Goal: Book appointment/travel/reservation

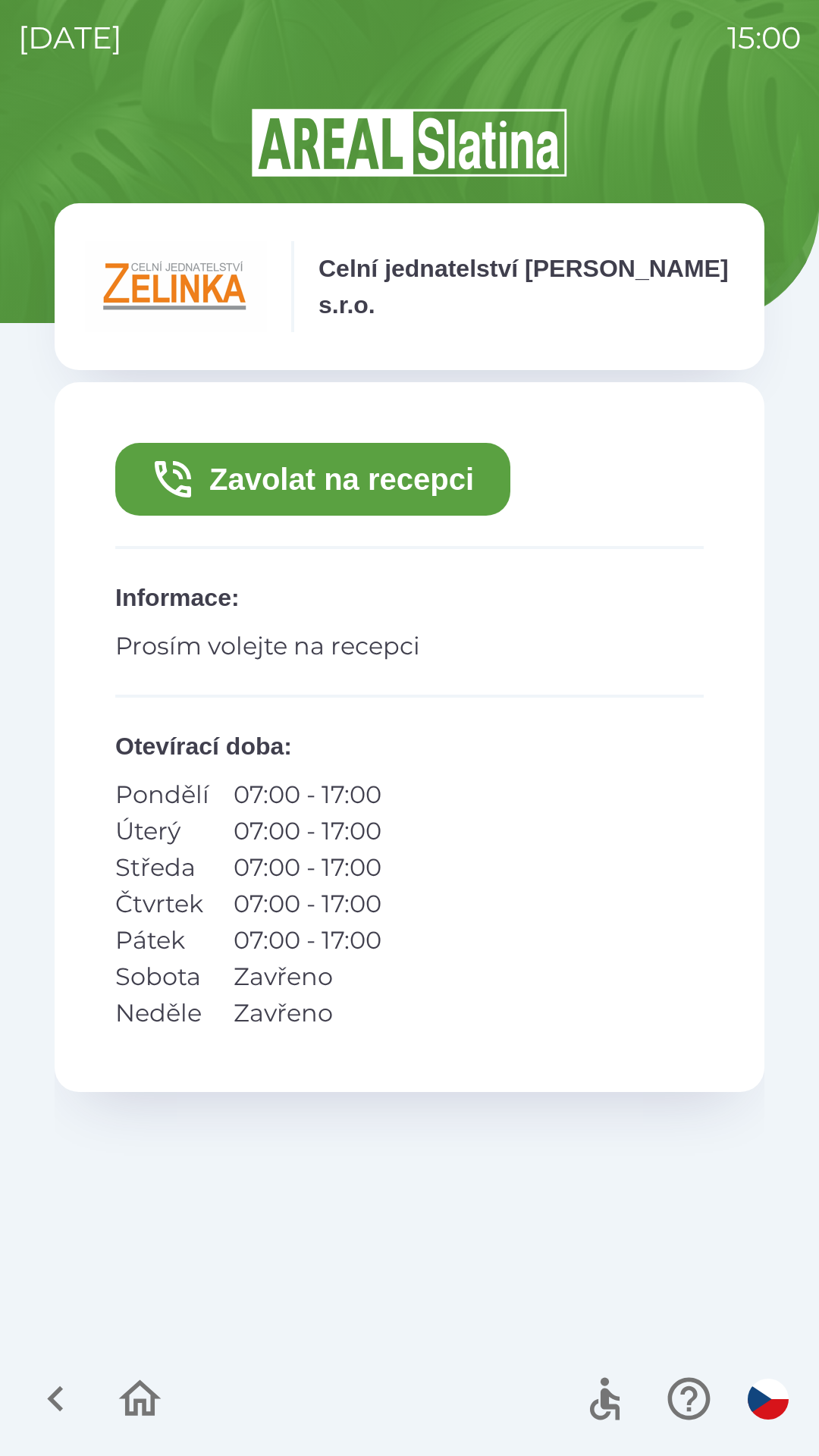
click at [304, 492] on button "Zavolat na recepci" at bounding box center [312, 479] width 395 height 72
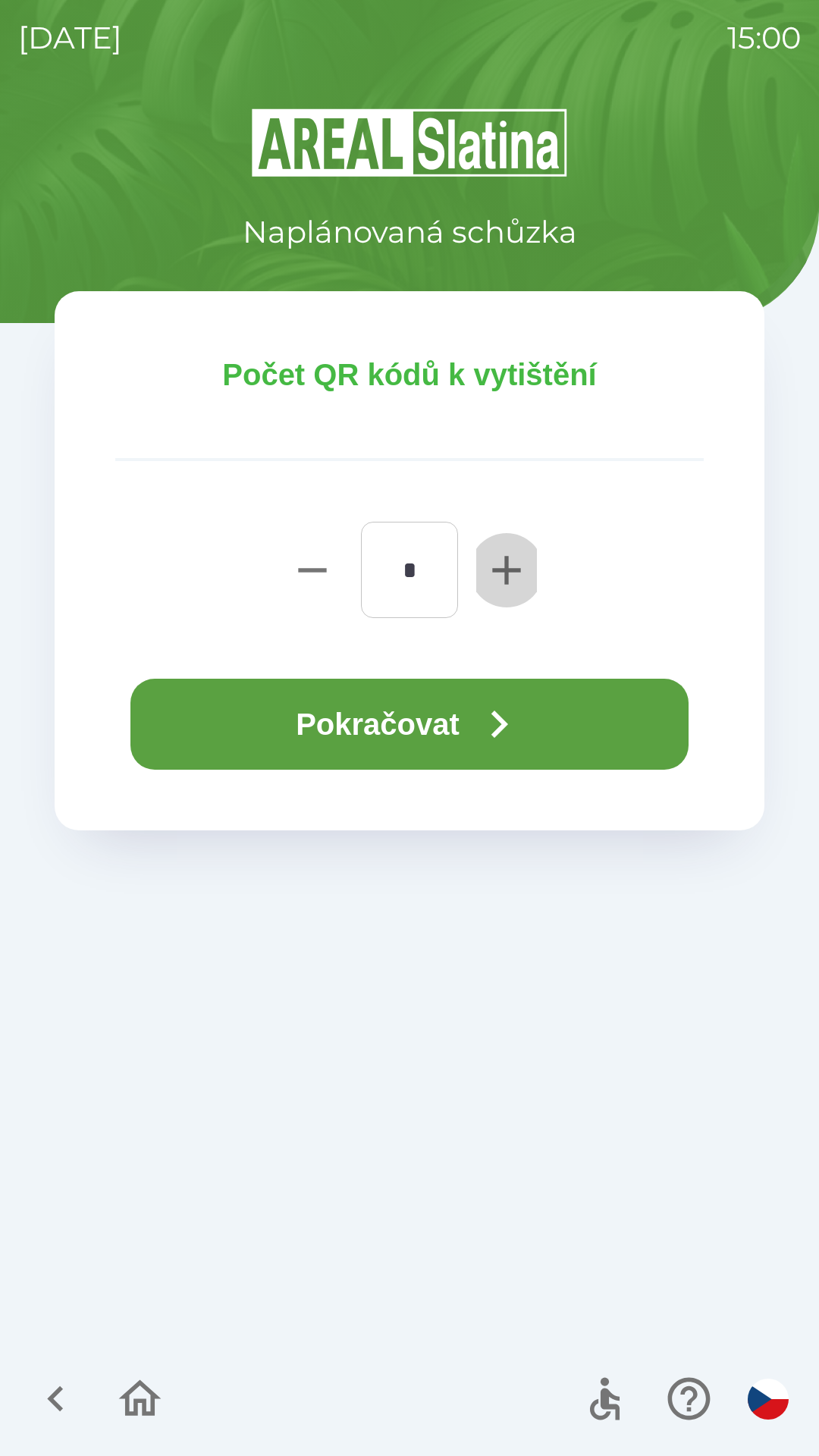
click at [482, 584] on button "button" at bounding box center [507, 570] width 61 height 97
type input "*"
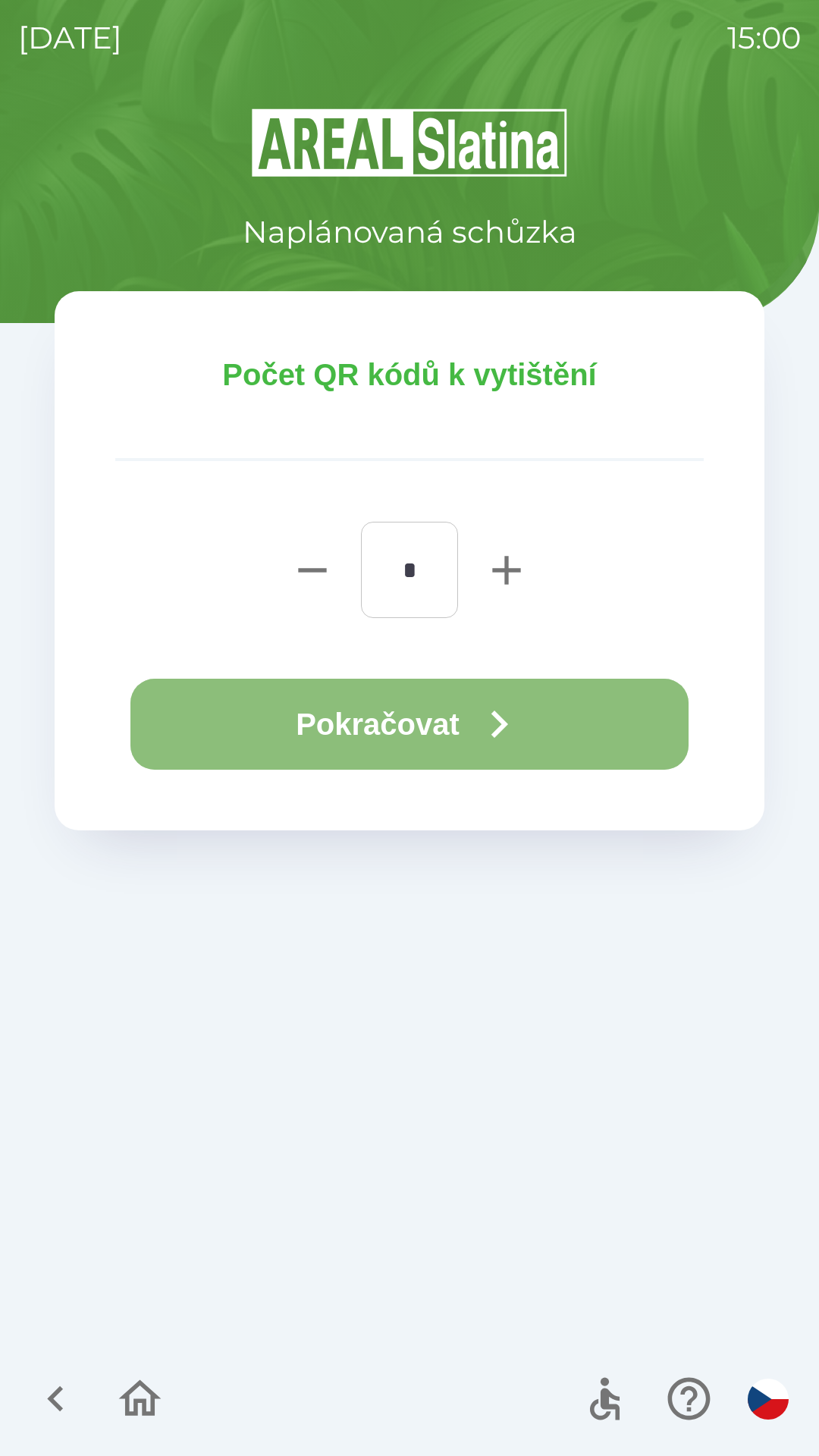
click at [478, 712] on icon "button" at bounding box center [499, 724] width 55 height 55
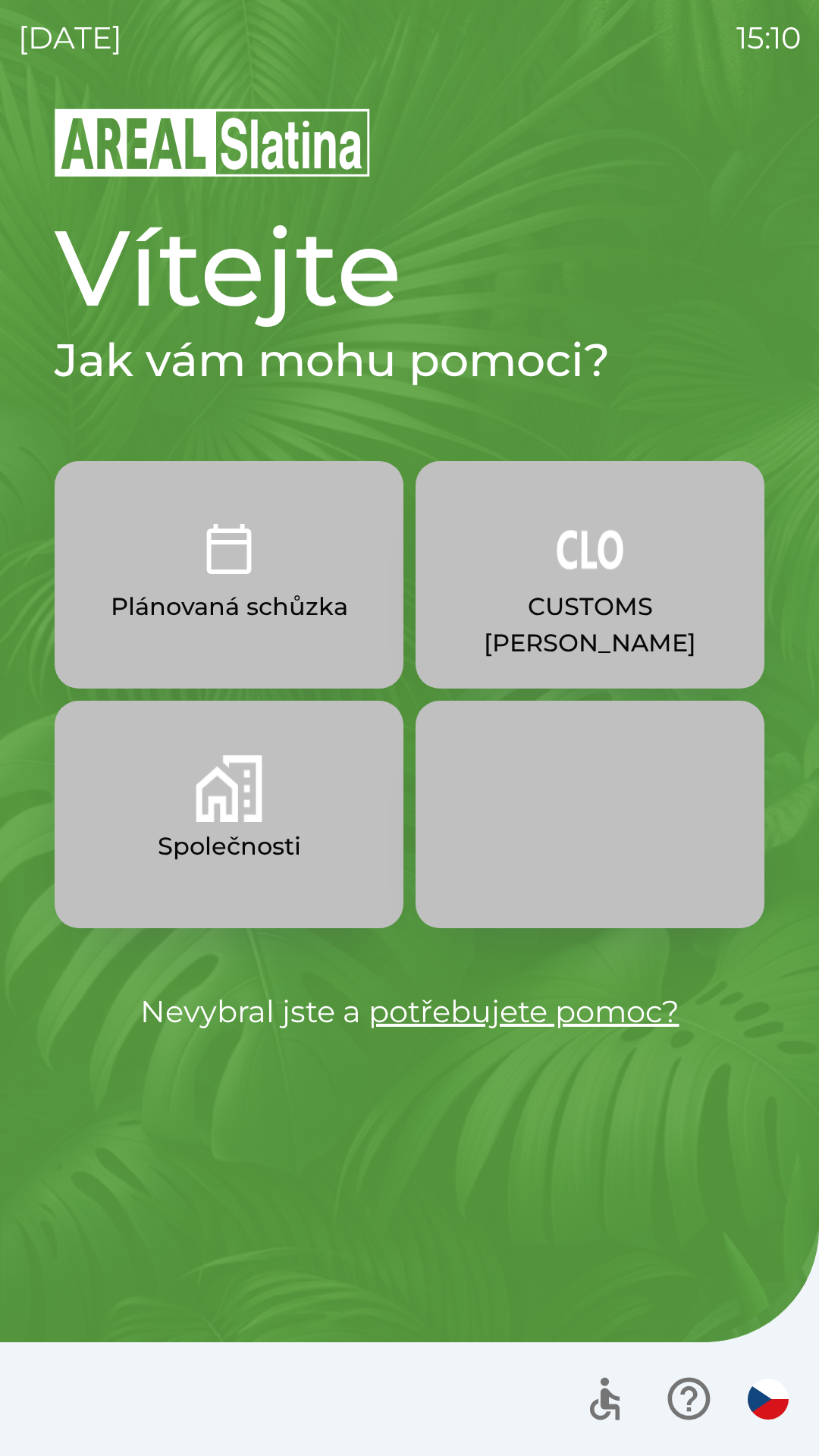
click at [182, 833] on p "Společnosti" at bounding box center [229, 846] width 143 height 37
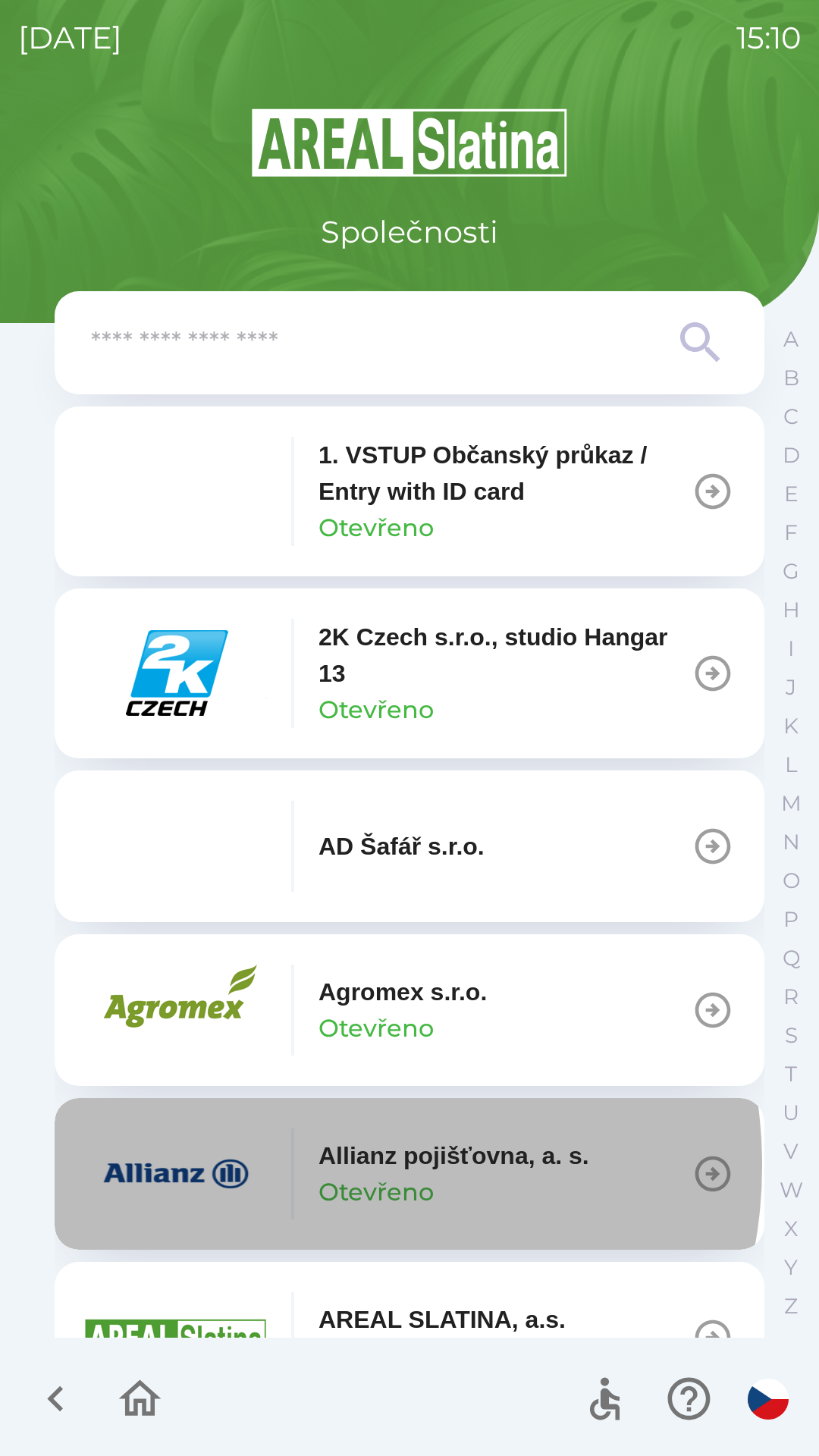
click at [307, 1165] on div "Allianz pojišťovna, a. s. Otevřeno" at bounding box center [337, 1174] width 504 height 91
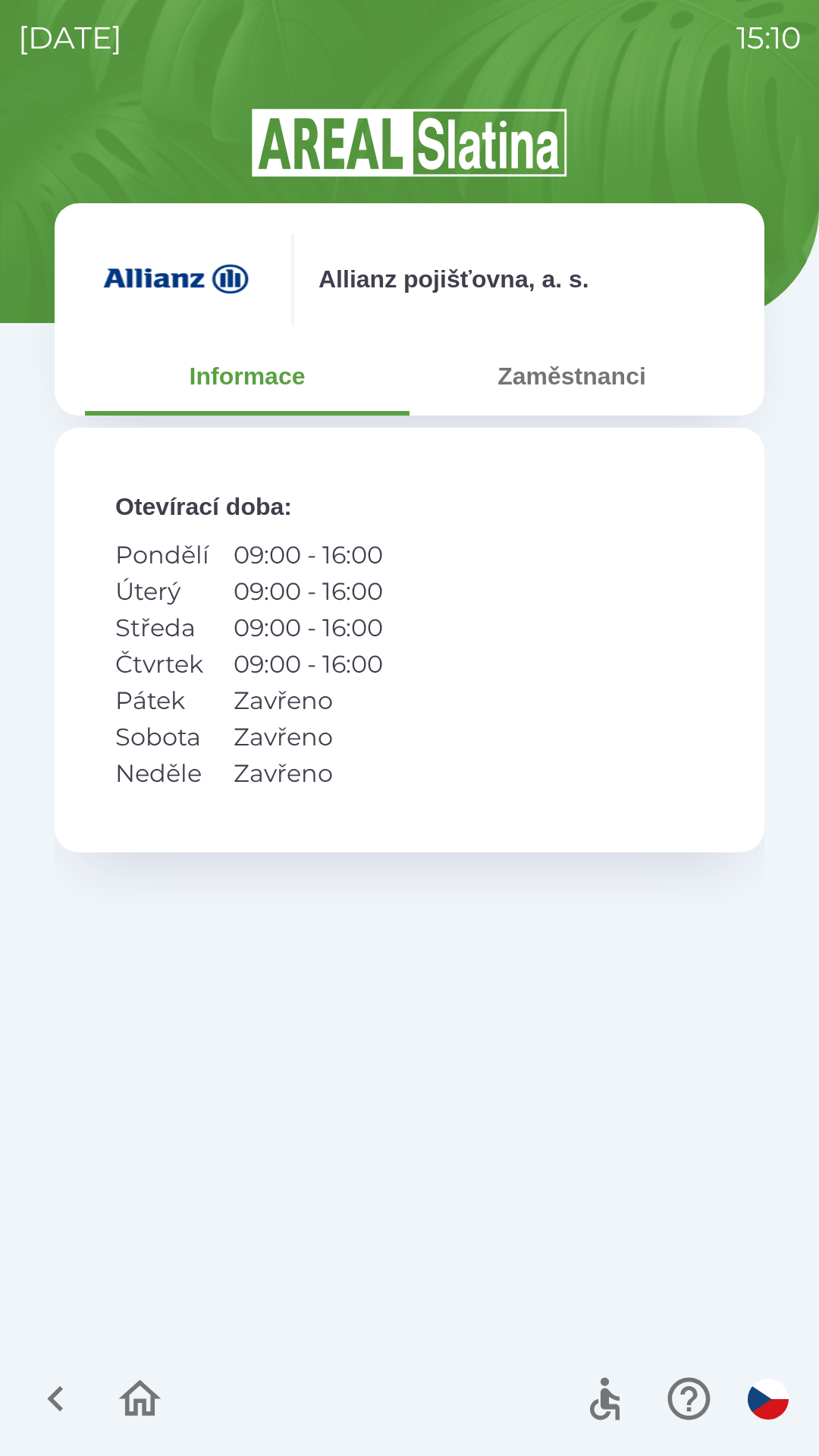
click at [527, 383] on button "Zaměstnanci" at bounding box center [571, 376] width 324 height 55
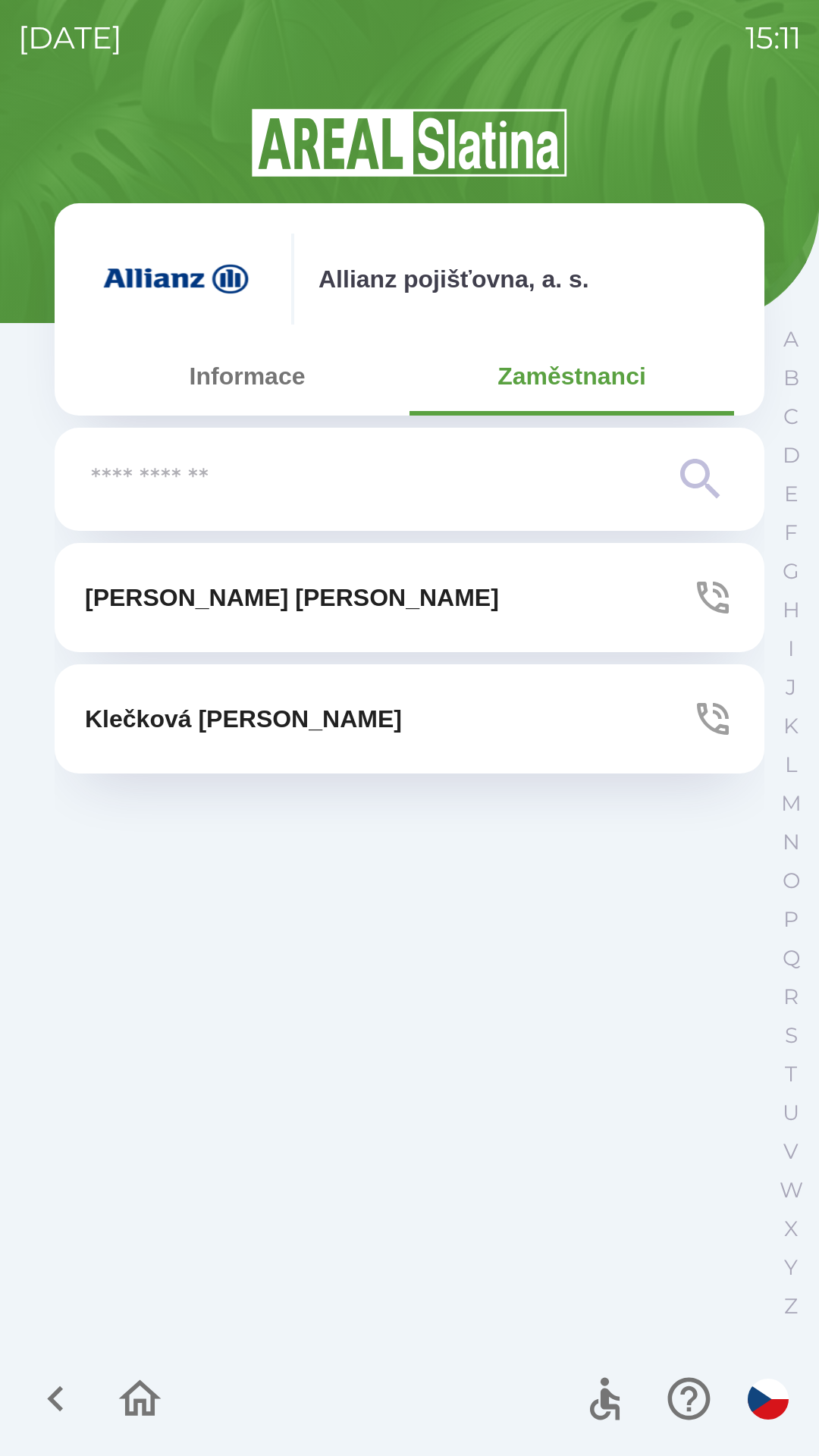
click at [705, 593] on icon "button" at bounding box center [712, 597] width 32 height 32
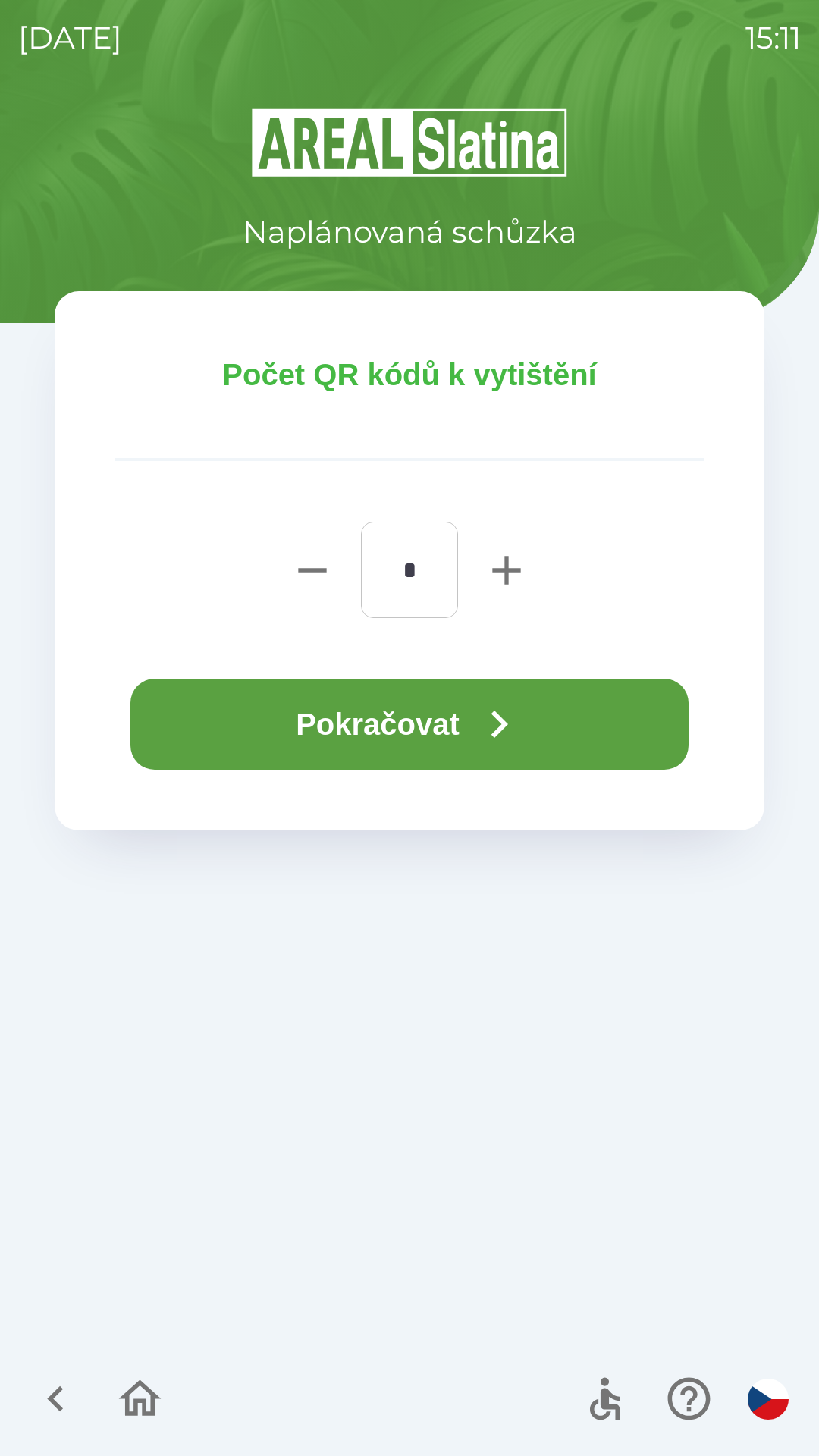
click at [496, 700] on icon "button" at bounding box center [499, 724] width 55 height 55
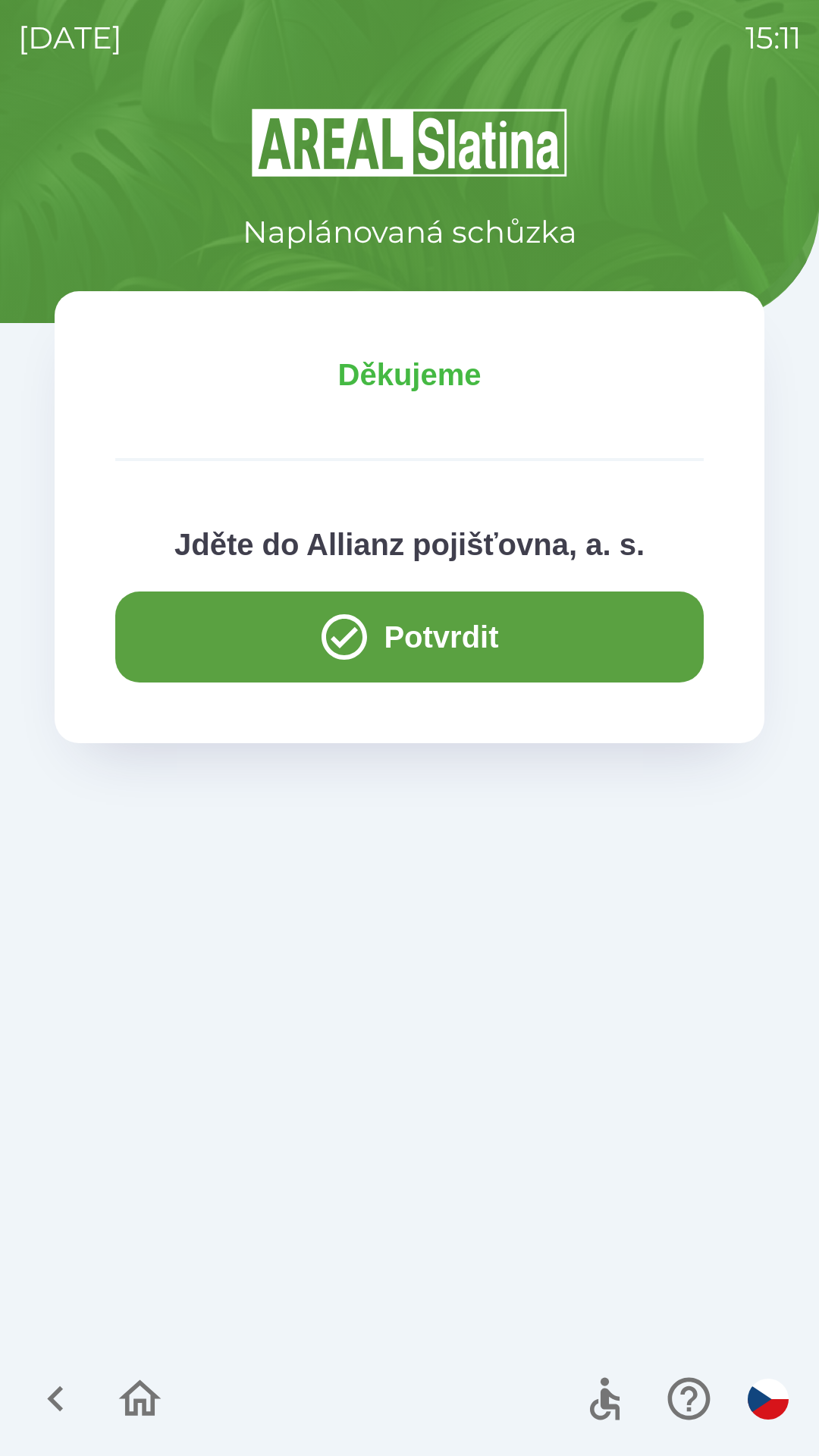
click at [123, 1407] on icon "button" at bounding box center [139, 1398] width 51 height 51
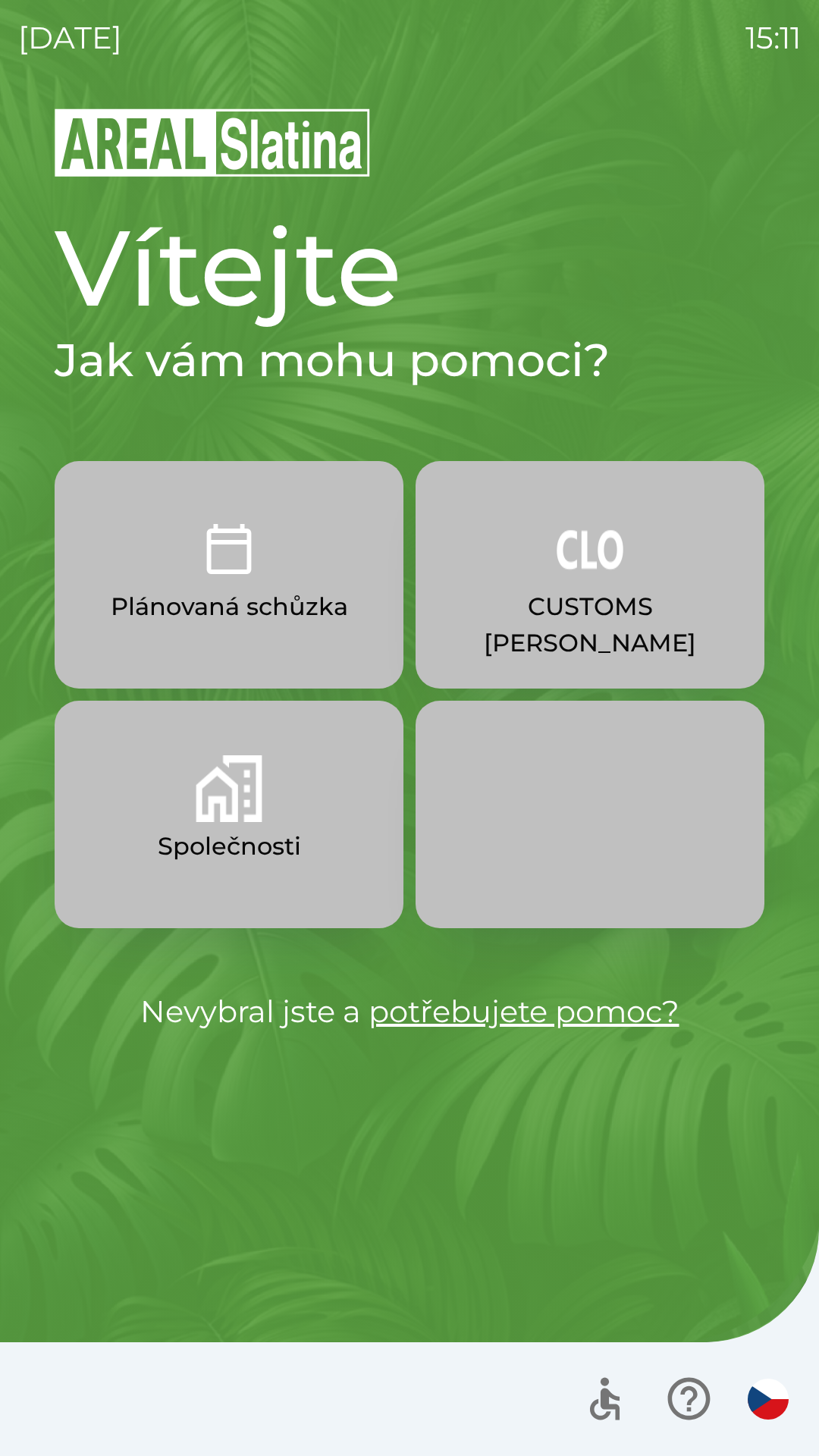
click at [126, 831] on button "Společnosti" at bounding box center [228, 815] width 348 height 228
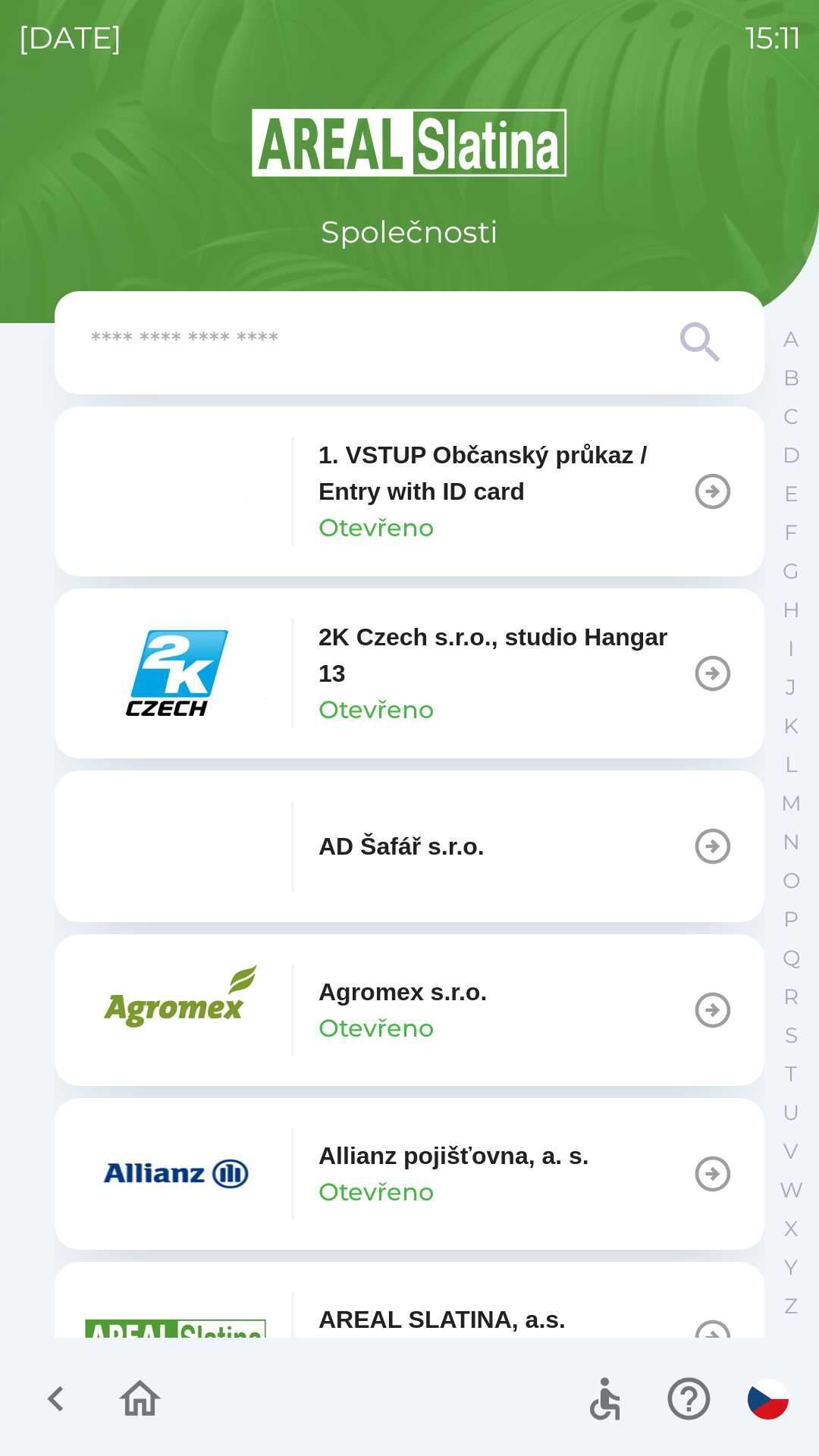
click at [171, 343] on input "text" at bounding box center [379, 343] width 576 height 42
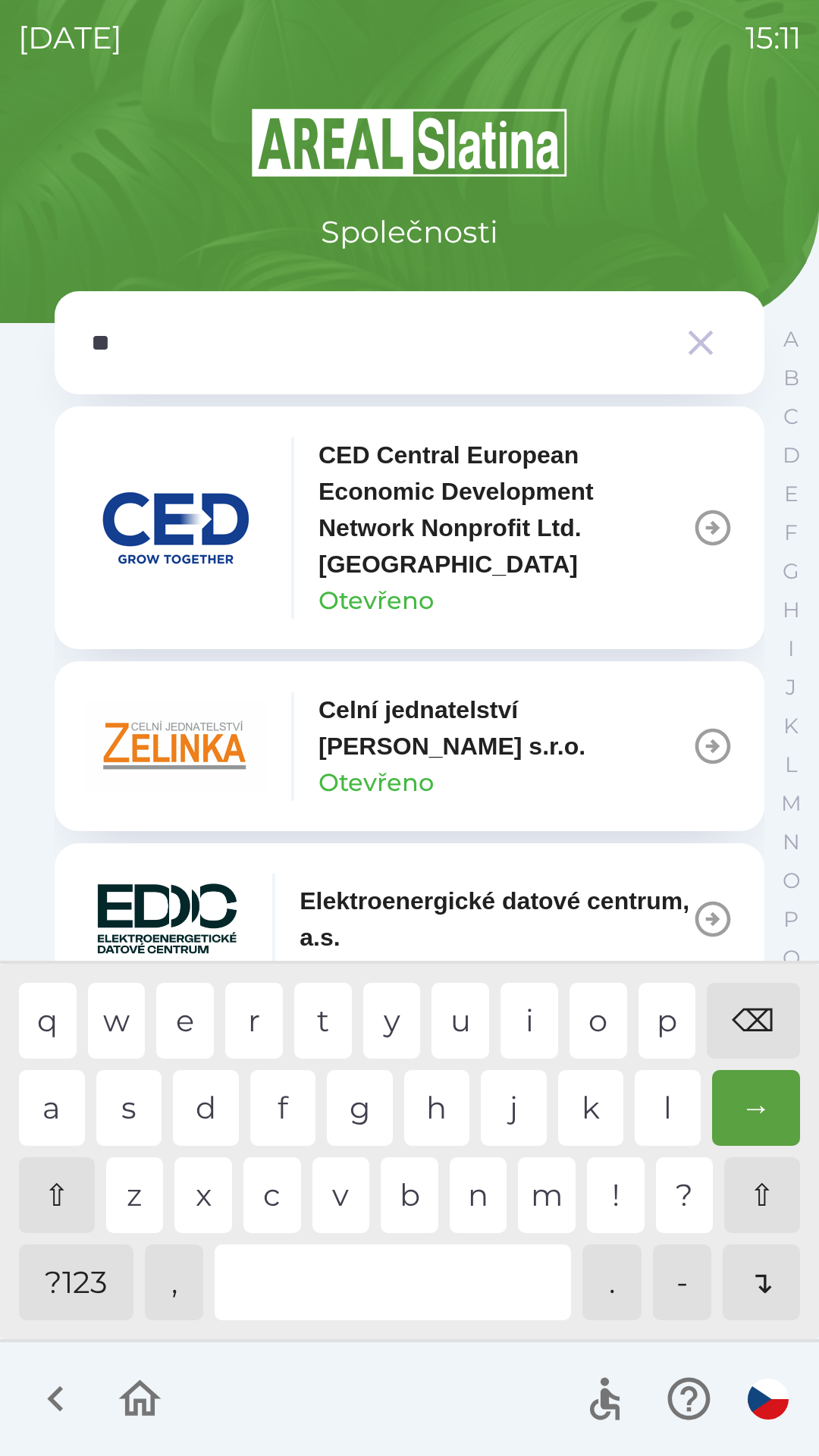
click at [672, 1117] on div "l" at bounding box center [667, 1108] width 66 height 76
type input "***"
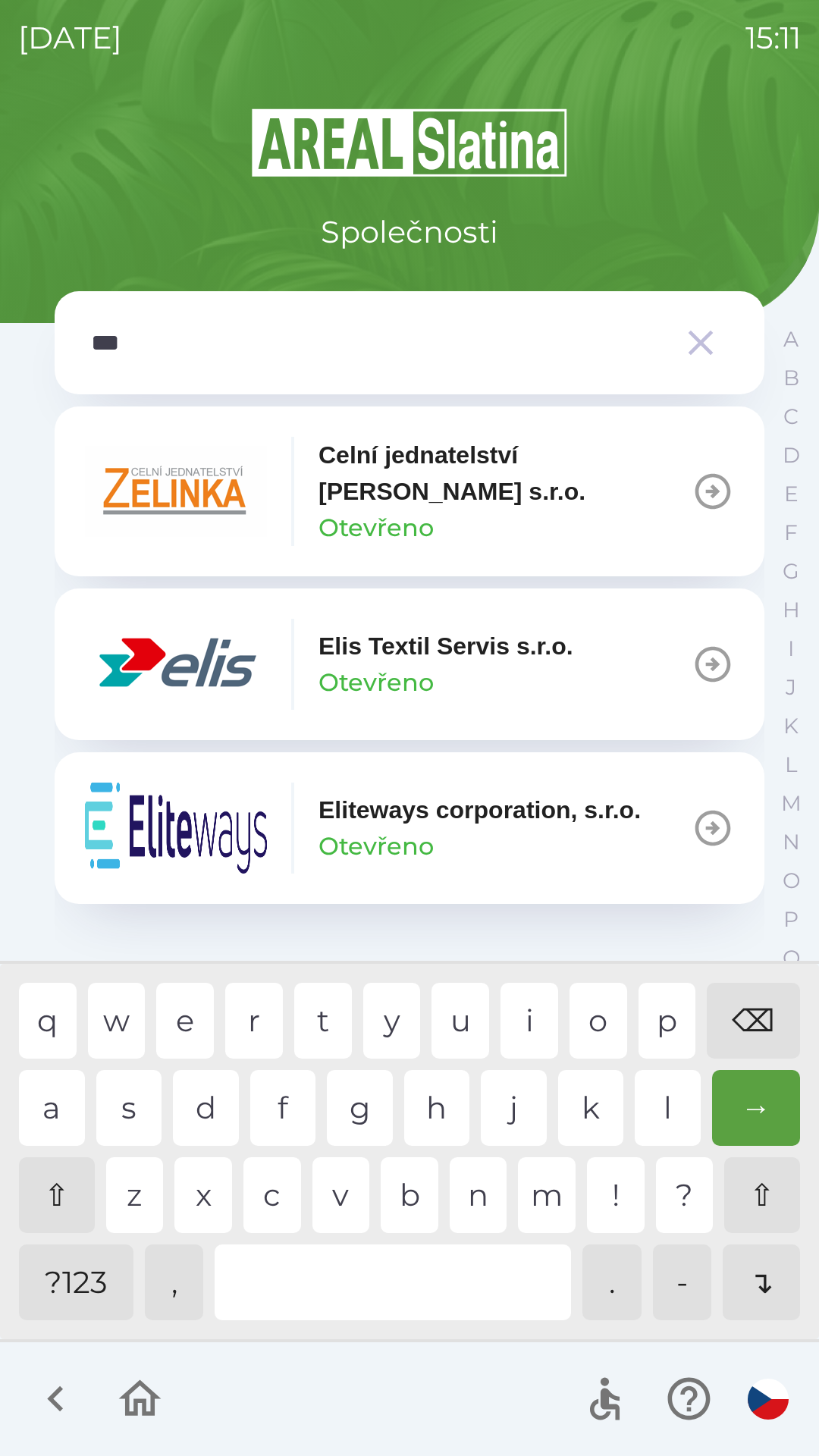
click at [542, 1012] on div "i" at bounding box center [529, 1020] width 58 height 76
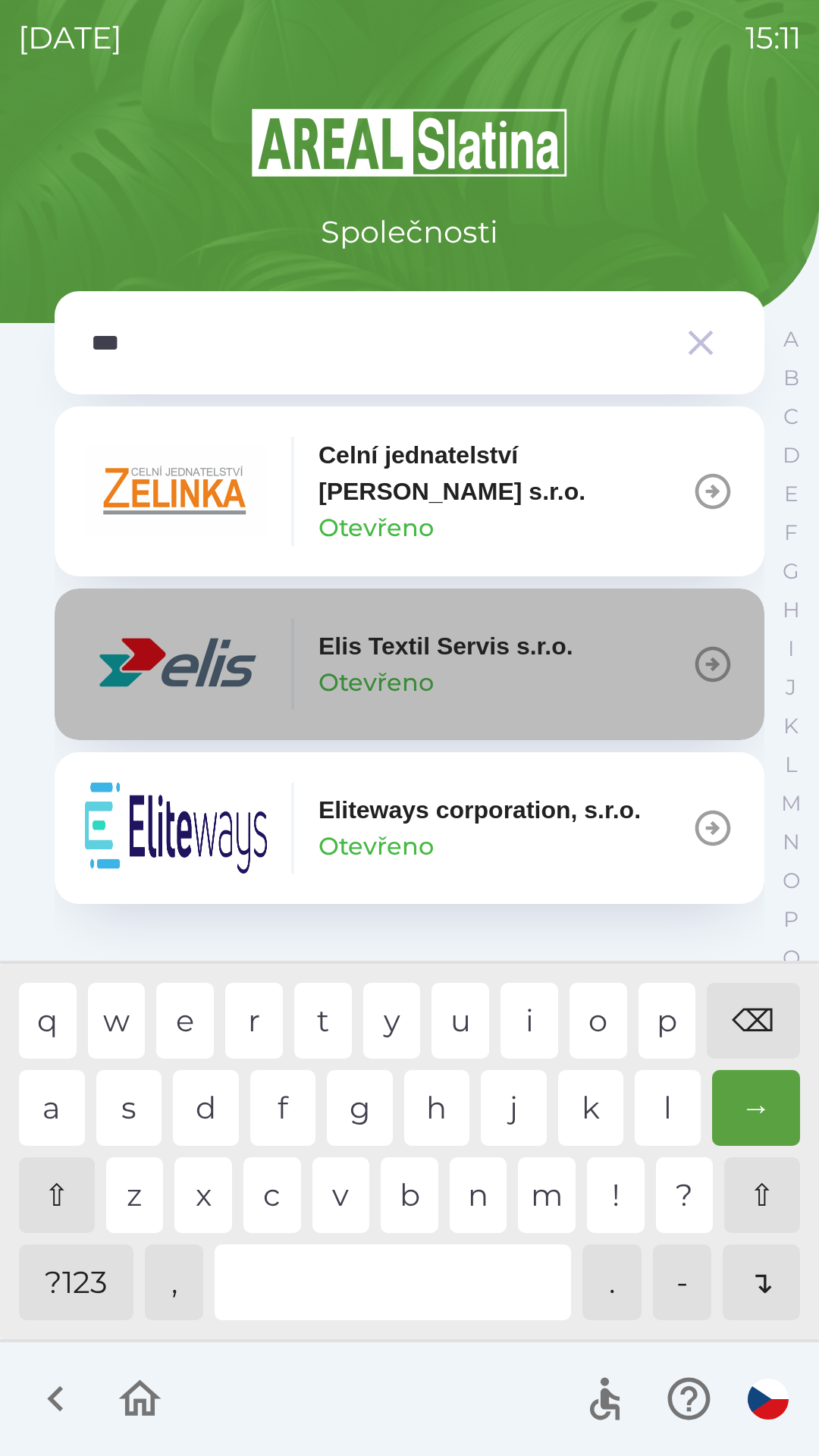
click at [349, 677] on p "Otevřeno" at bounding box center [376, 682] width 115 height 37
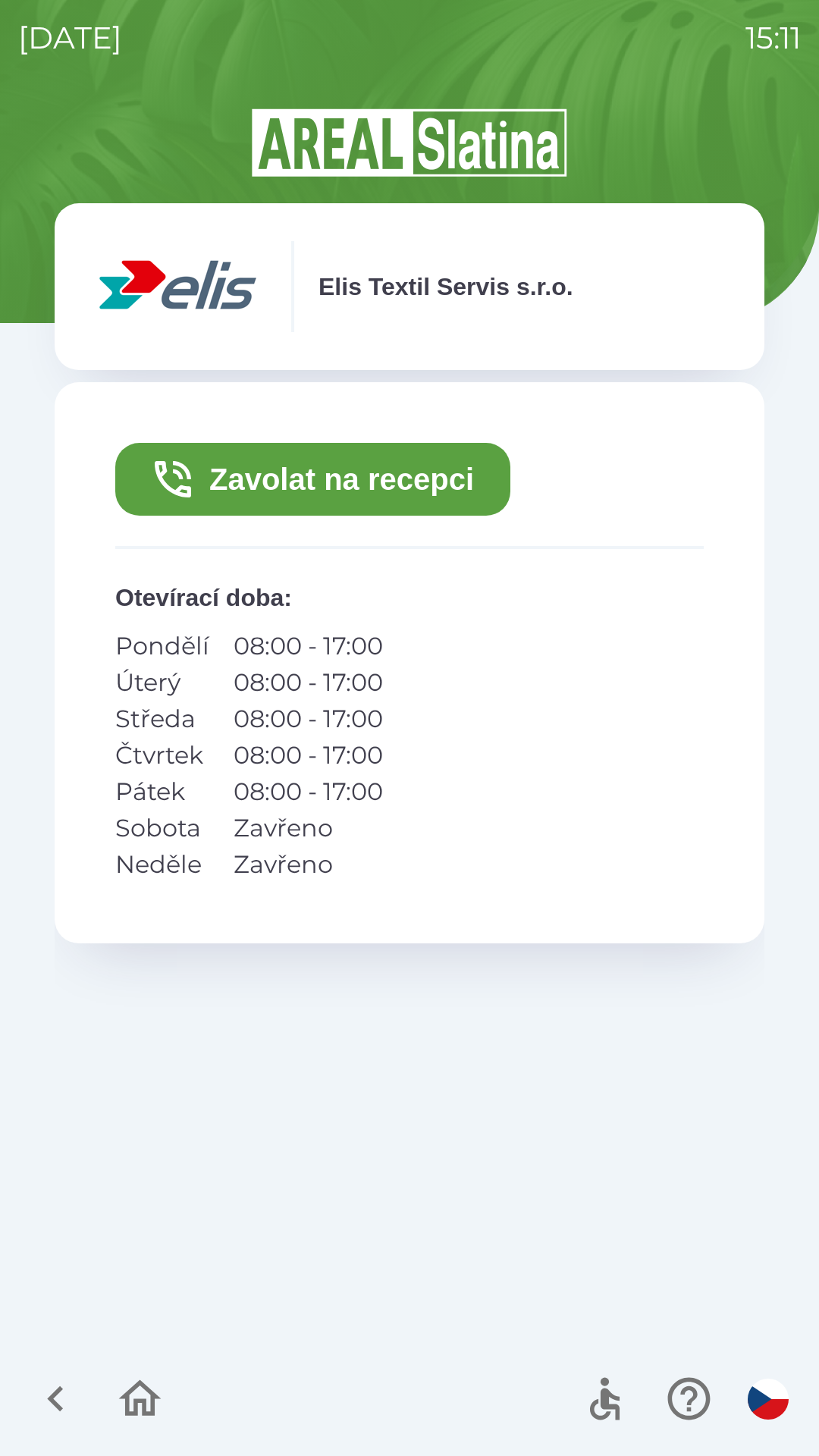
click at [197, 466] on button "Zavolat na recepci" at bounding box center [312, 479] width 395 height 72
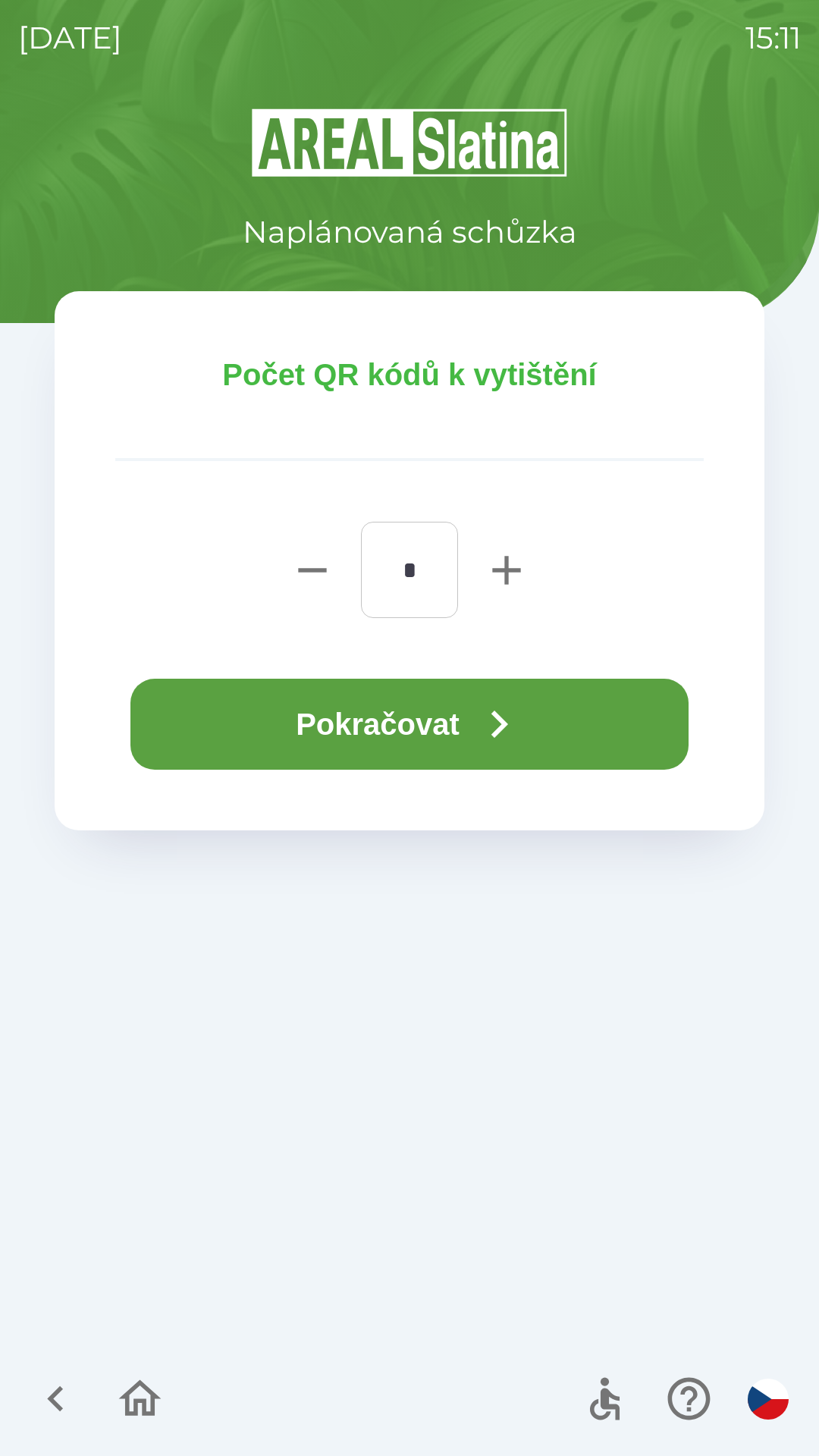
click at [556, 715] on button "Pokračovat" at bounding box center [409, 724] width 558 height 91
